Goal: Information Seeking & Learning: Check status

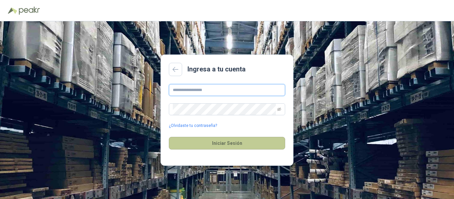
type input "**********"
click at [192, 148] on button "Iniciar Sesión" at bounding box center [227, 143] width 116 height 13
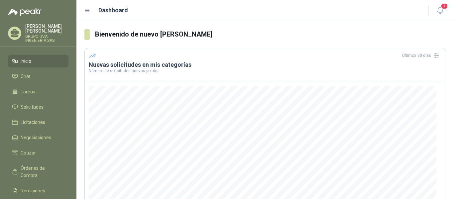
scroll to position [100, 0]
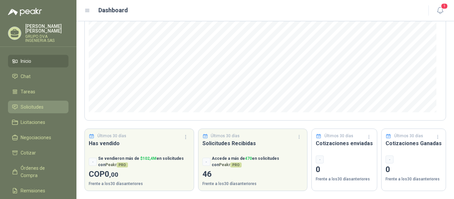
click at [31, 106] on link "Solicitudes" at bounding box center [38, 107] width 60 height 13
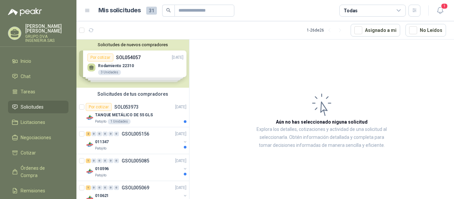
click at [146, 66] on div "Solicitudes de nuevos compradores Por cotizar SOL054057 [DATE] Rodamiento 22310…" at bounding box center [132, 64] width 113 height 48
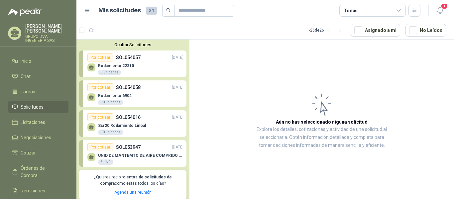
click at [131, 68] on p "Rodamiento 22310" at bounding box center [116, 65] width 36 height 5
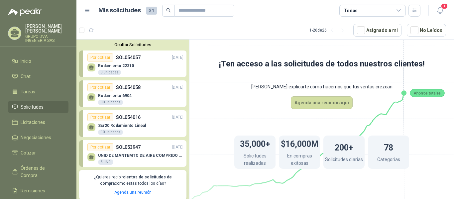
click at [116, 73] on div "3 Unidades" at bounding box center [109, 72] width 23 height 5
click at [444, 5] on span "1" at bounding box center [443, 6] width 7 height 6
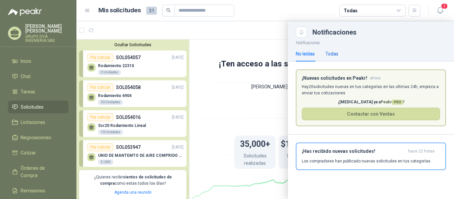
click at [331, 57] on div "Todas" at bounding box center [331, 53] width 13 height 7
click at [363, 85] on p "Hay 20 solicitudes nuevas en tus categorías en las ultimas 24h, empieza a envia…" at bounding box center [370, 90] width 138 height 13
click at [349, 153] on h3 "¡Has recibido nuevas solicitudes!" at bounding box center [353, 151] width 104 height 6
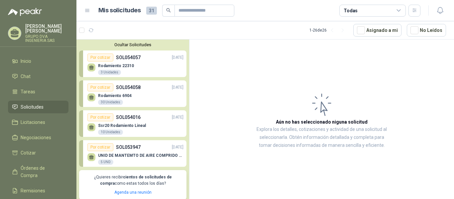
scroll to position [33, 0]
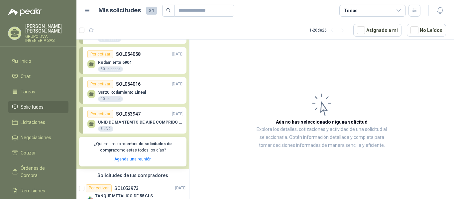
click at [144, 124] on p "UNID DE MANTEMTO DE AIRE COMPRIDO 1/2 STD 150 PSI(FILTRO LUBRIC Y REGULA)" at bounding box center [140, 122] width 85 height 5
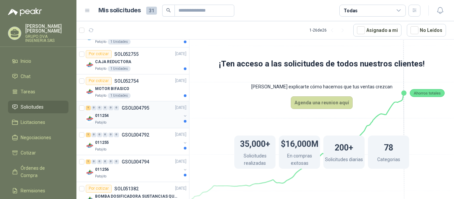
scroll to position [722, 0]
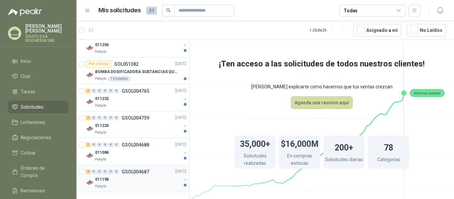
click at [139, 184] on div "Patojito" at bounding box center [138, 186] width 86 height 5
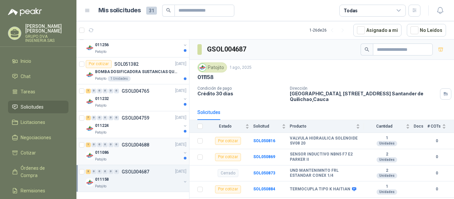
click at [124, 152] on div "011086" at bounding box center [138, 153] width 86 height 8
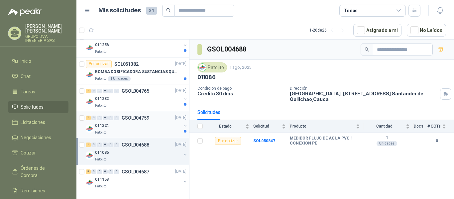
click at [114, 128] on div "011224" at bounding box center [138, 126] width 86 height 8
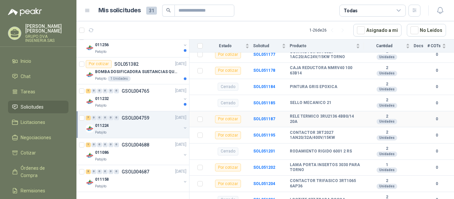
scroll to position [206, 0]
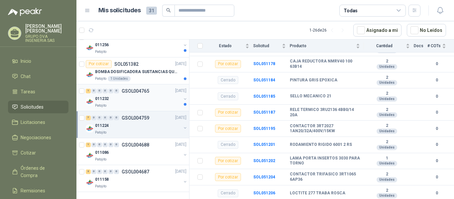
click at [126, 103] on div "Patojito" at bounding box center [138, 105] width 86 height 5
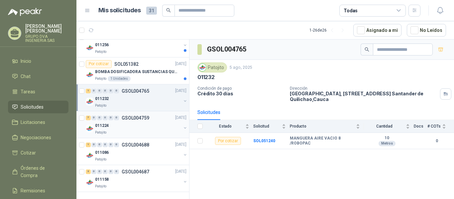
scroll to position [689, 0]
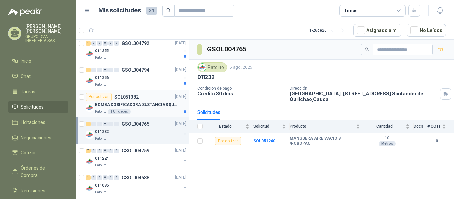
click at [161, 112] on div "Patojito 1 Unidades" at bounding box center [140, 111] width 91 height 5
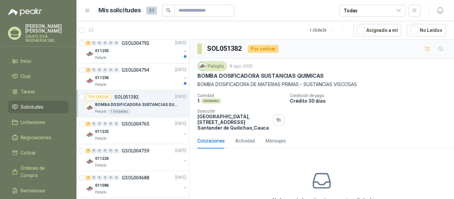
scroll to position [38, 0]
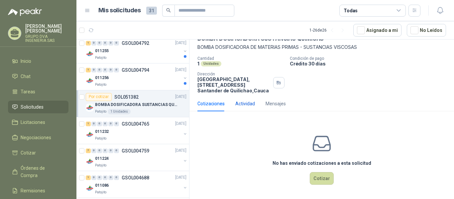
click at [246, 102] on div "Actividad" at bounding box center [245, 103] width 20 height 7
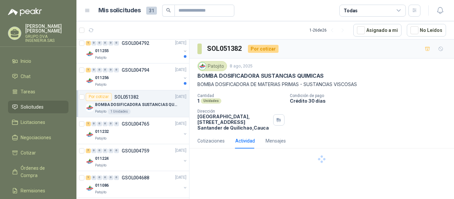
scroll to position [0, 0]
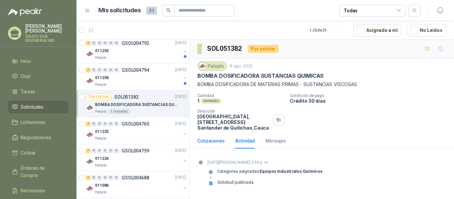
click at [219, 141] on div "Cotizaciones" at bounding box center [210, 140] width 27 height 7
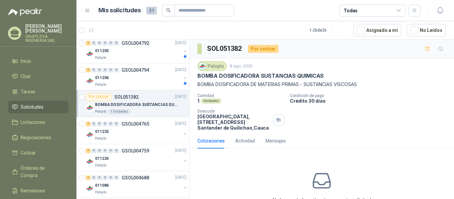
scroll to position [38, 0]
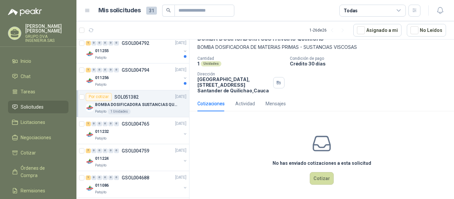
click at [108, 101] on div "BOMBA DOSIFICADORA SUSTANCIAS QUIMICAS" at bounding box center [140, 105] width 91 height 8
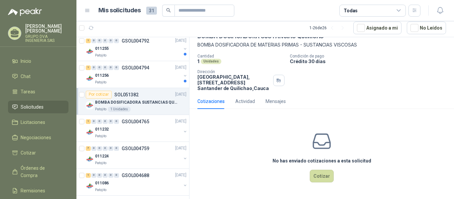
click at [137, 104] on p "BOMBA DOSIFICADORA SUSTANCIAS QUIMICAS" at bounding box center [136, 102] width 83 height 6
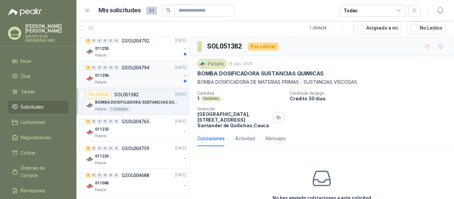
click at [146, 81] on div "Patojito" at bounding box center [138, 82] width 86 height 5
